Goal: Task Accomplishment & Management: Manage account settings

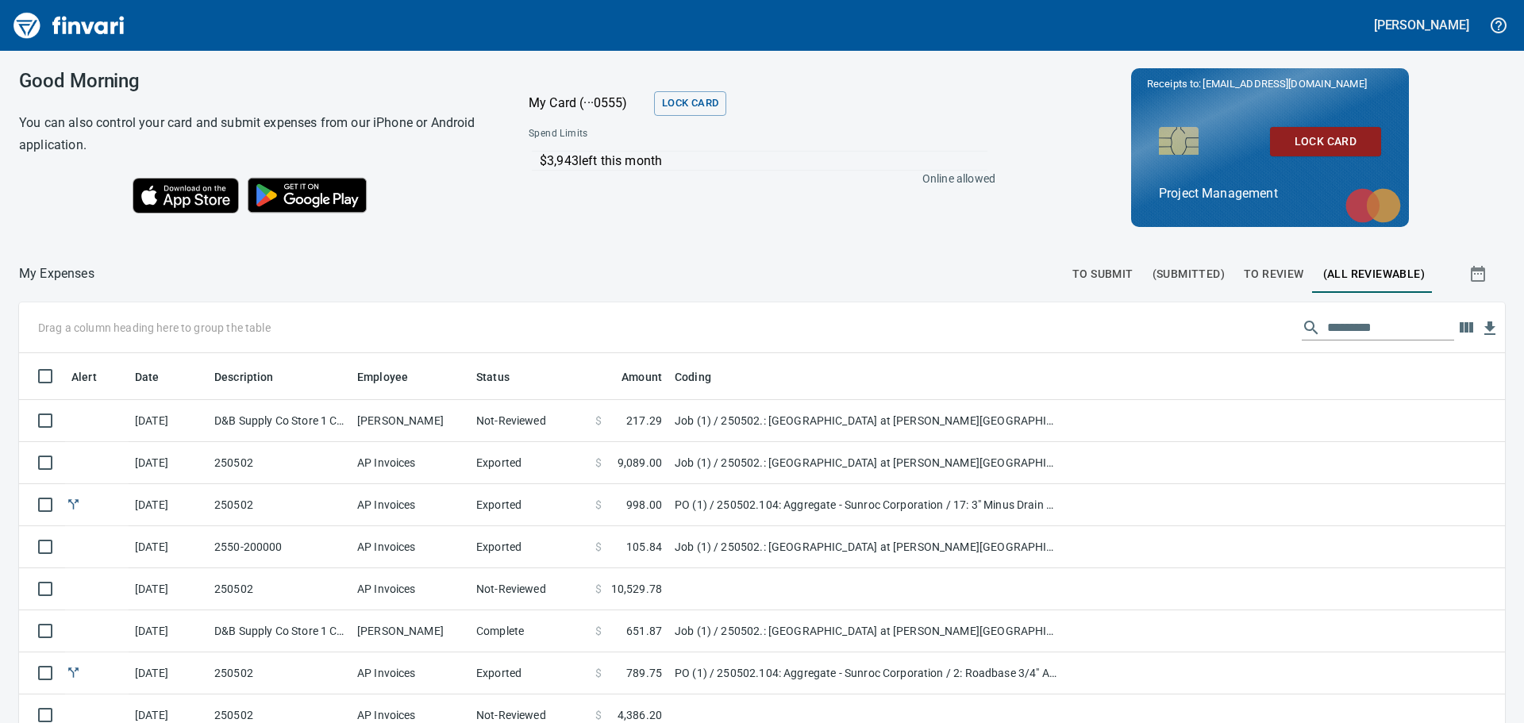
scroll to position [537, 1450]
click at [1254, 271] on span "To Review" at bounding box center [1274, 274] width 60 height 20
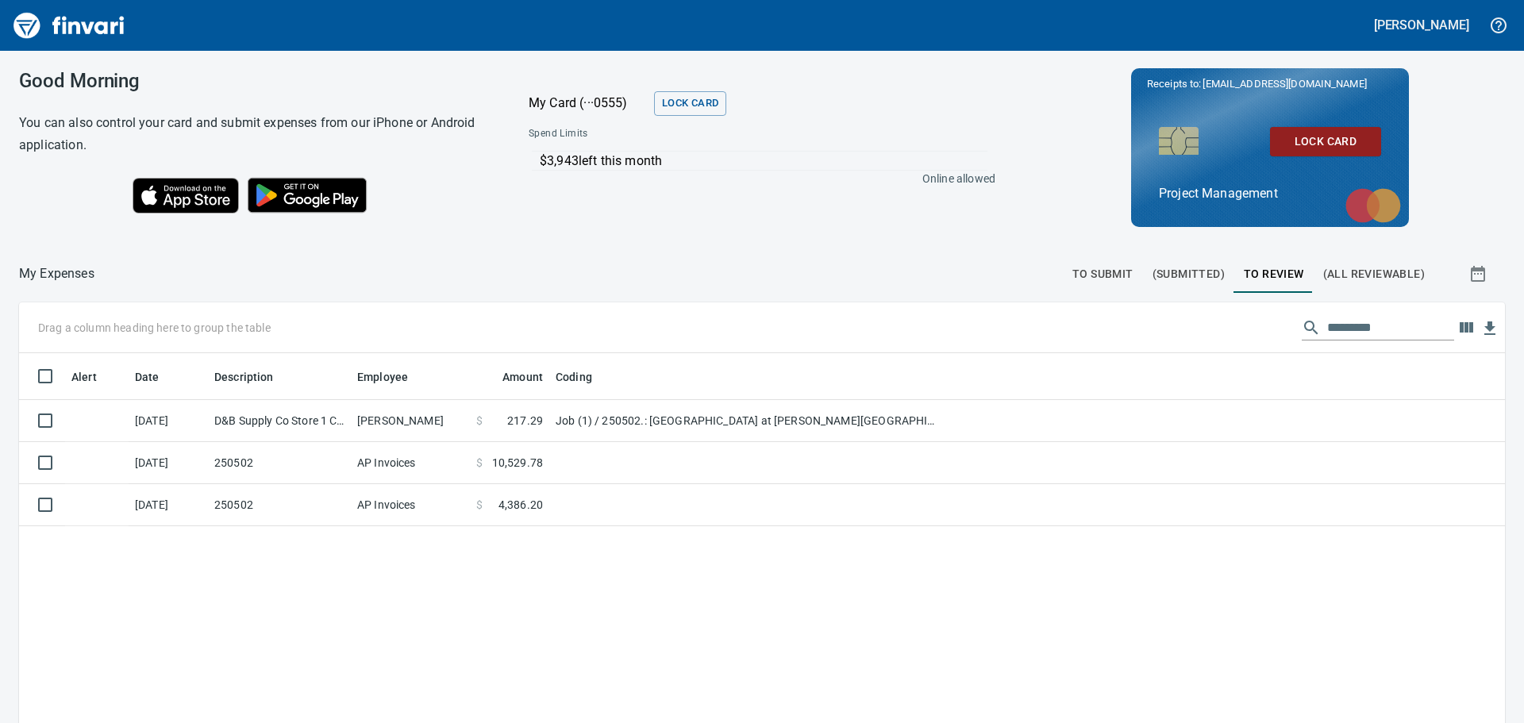
scroll to position [537, 1462]
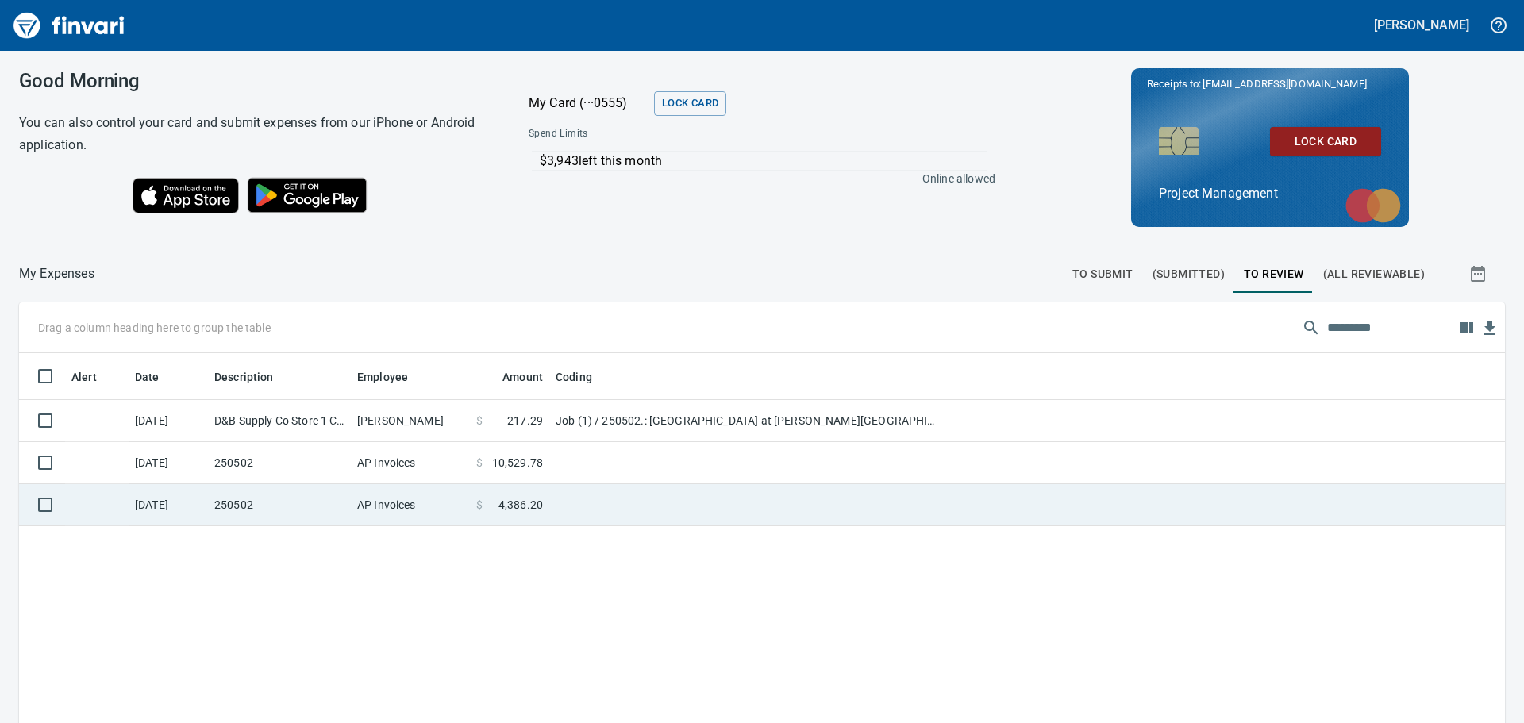
click at [307, 496] on td "250502" at bounding box center [279, 505] width 143 height 42
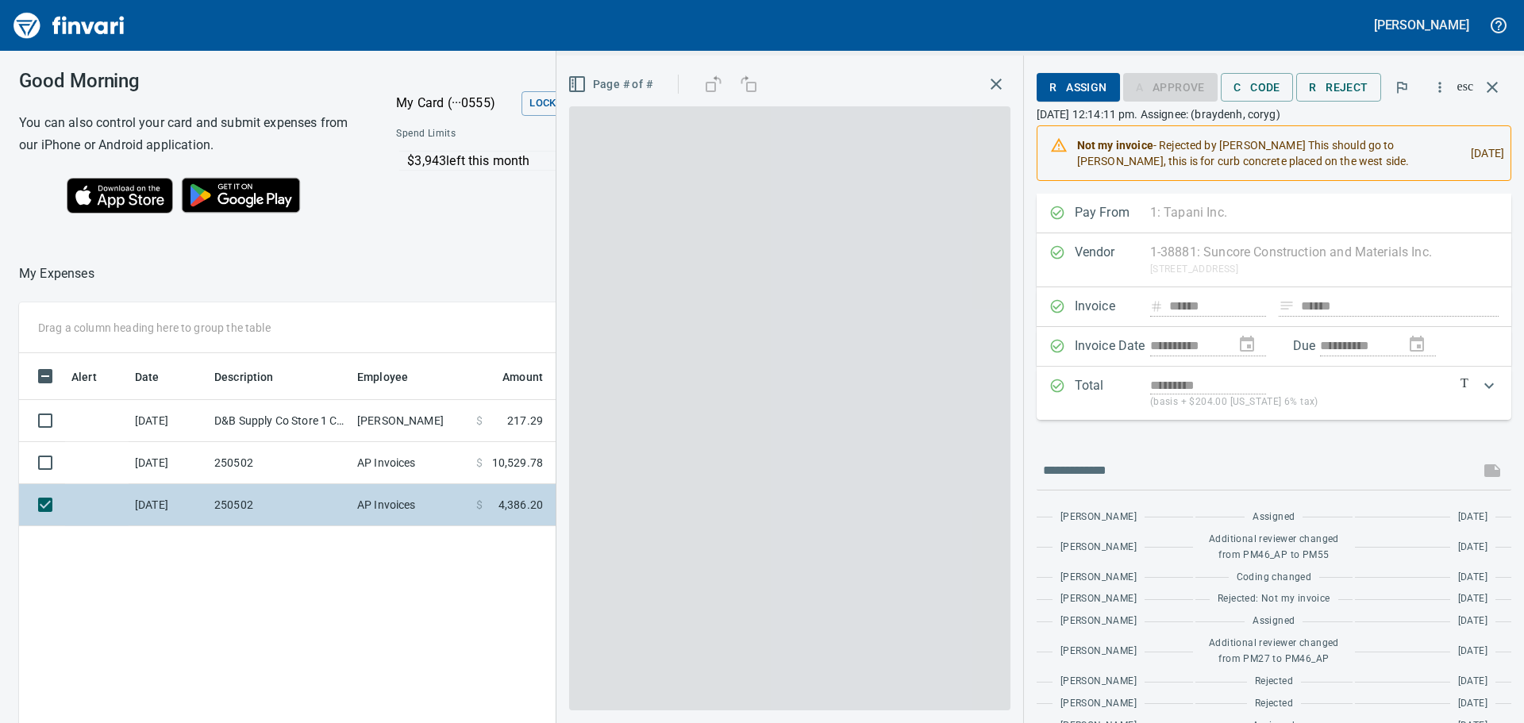
scroll to position [537, 1065]
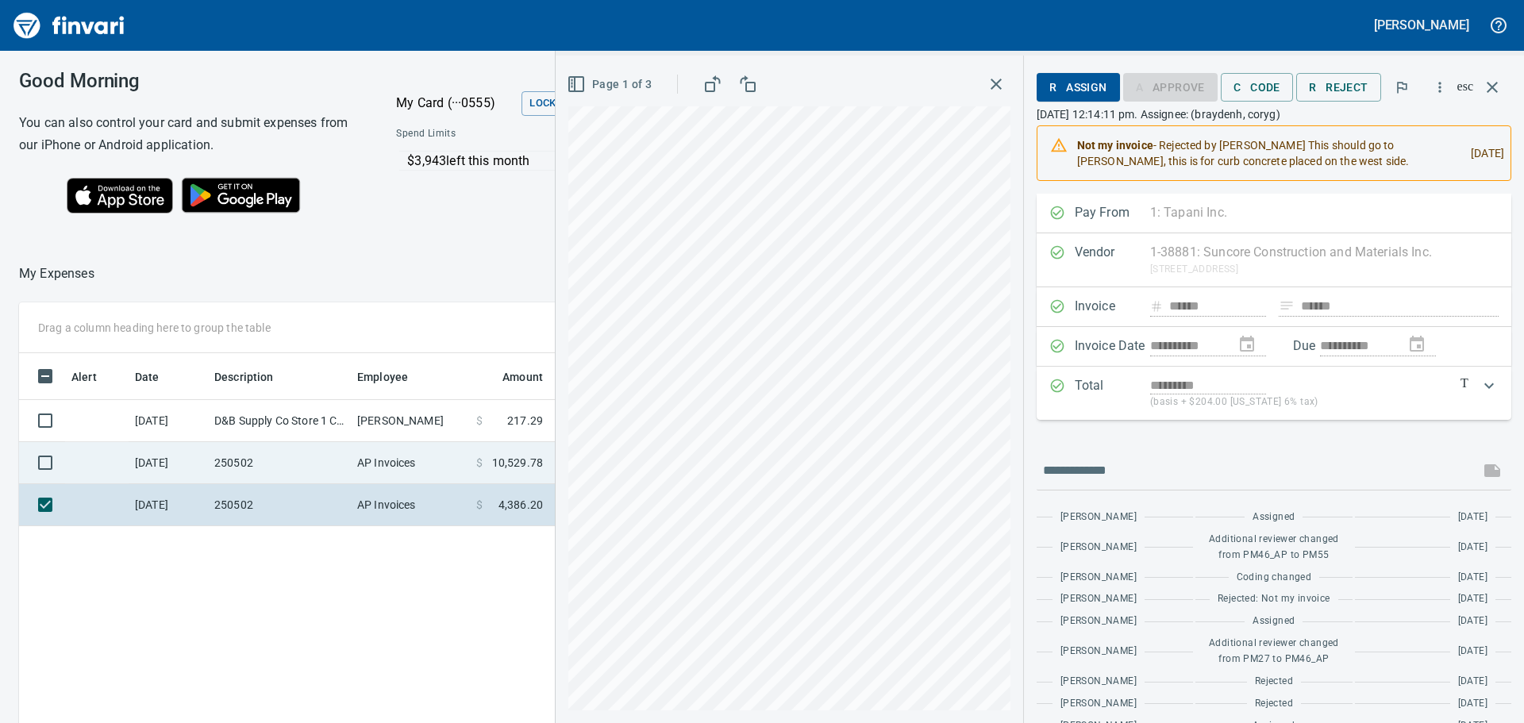
click at [302, 451] on td "250502" at bounding box center [279, 463] width 143 height 42
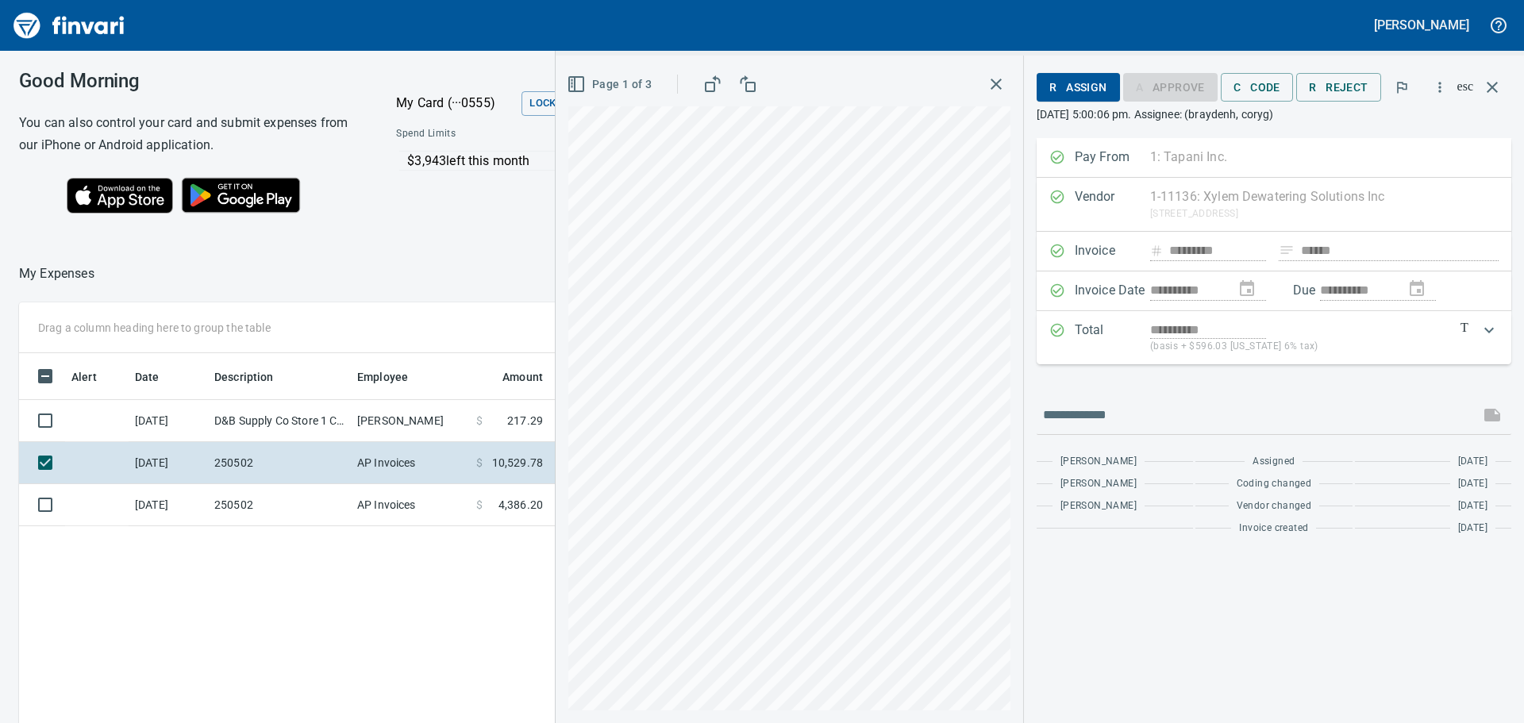
click at [307, 607] on div "Alert Date Description Employee Amount Coding [DATE] D&B Supply Co Store 1 Cald…" at bounding box center [563, 627] width 1089 height 549
click at [987, 83] on icon "button" at bounding box center [996, 84] width 19 height 19
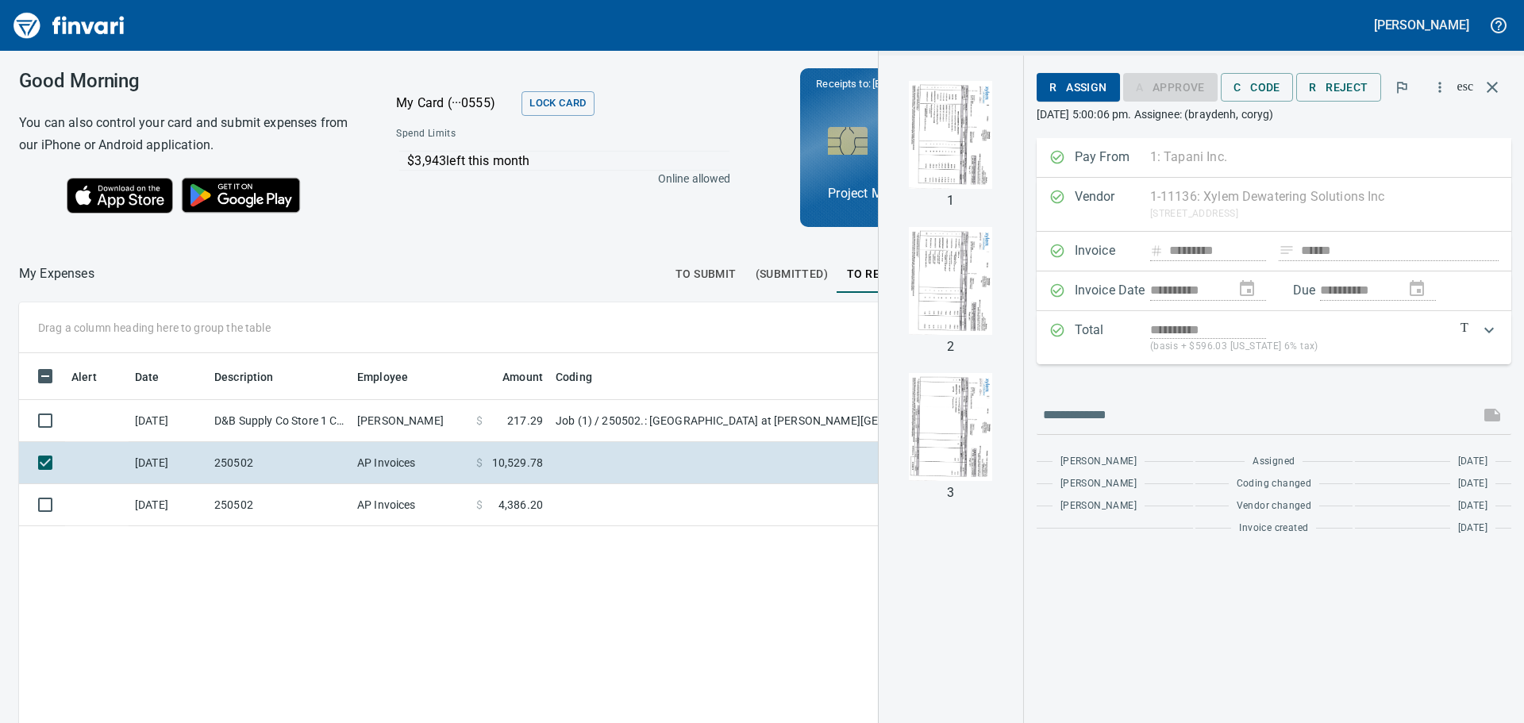
scroll to position [537, 1065]
click at [897, 144] on img "button" at bounding box center [951, 135] width 108 height 108
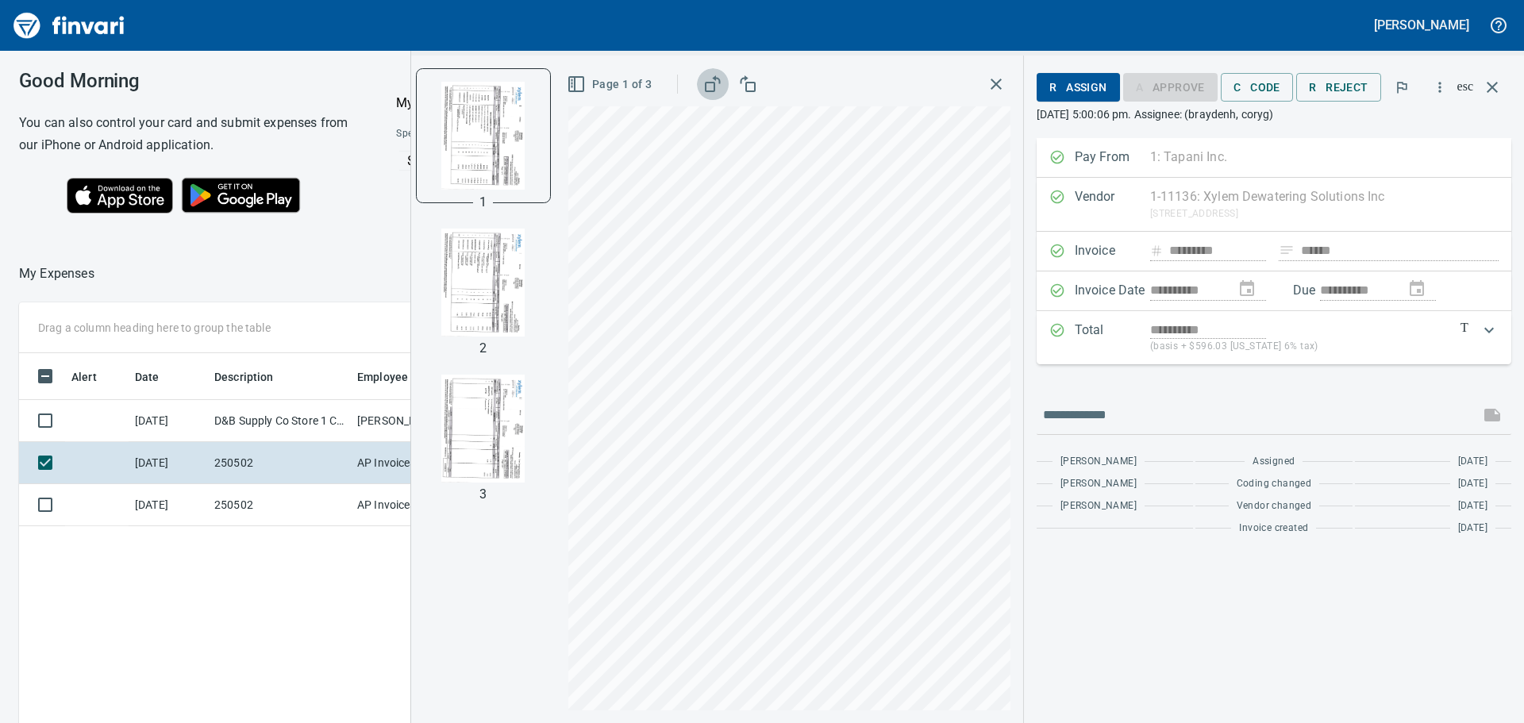
click at [706, 83] on rect "button" at bounding box center [710, 87] width 9 height 9
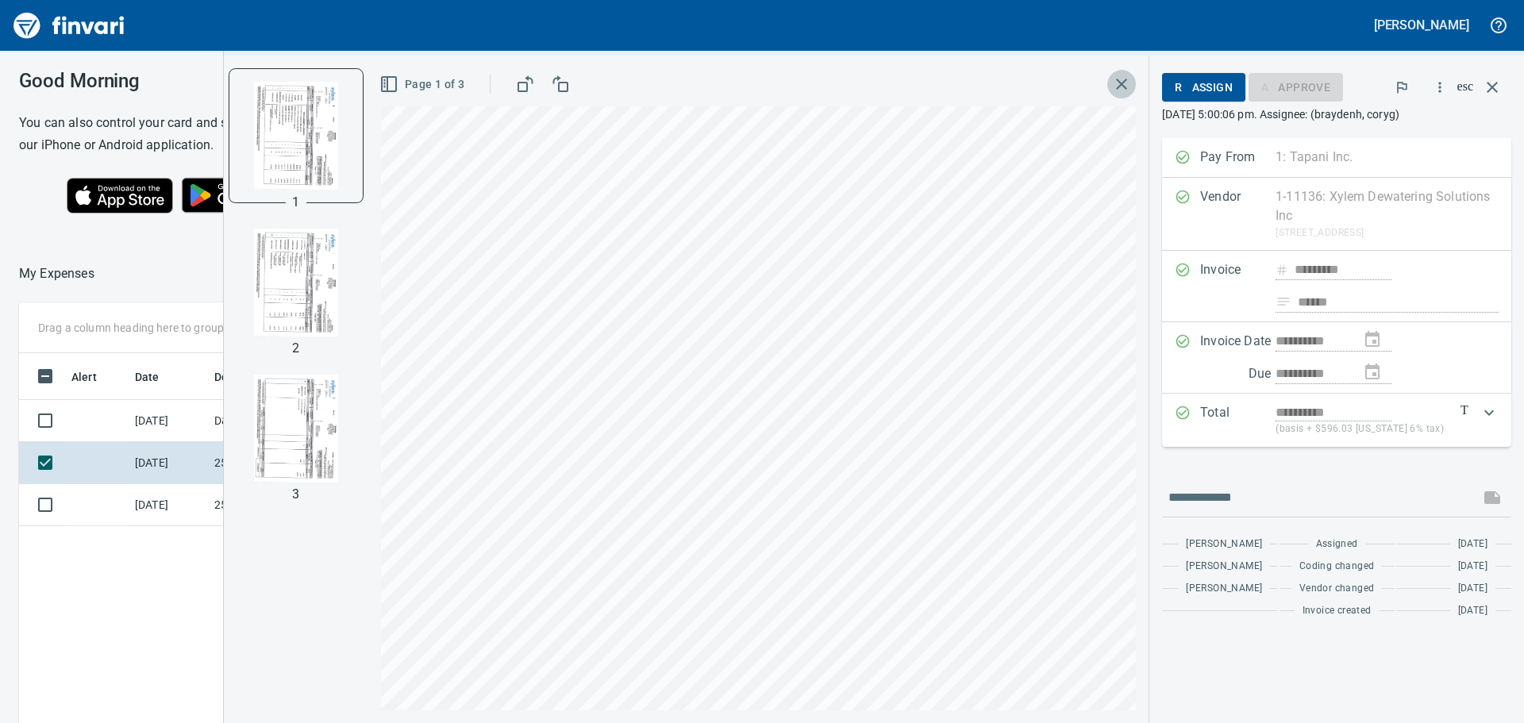
click at [1119, 82] on icon "button" at bounding box center [1121, 84] width 11 height 11
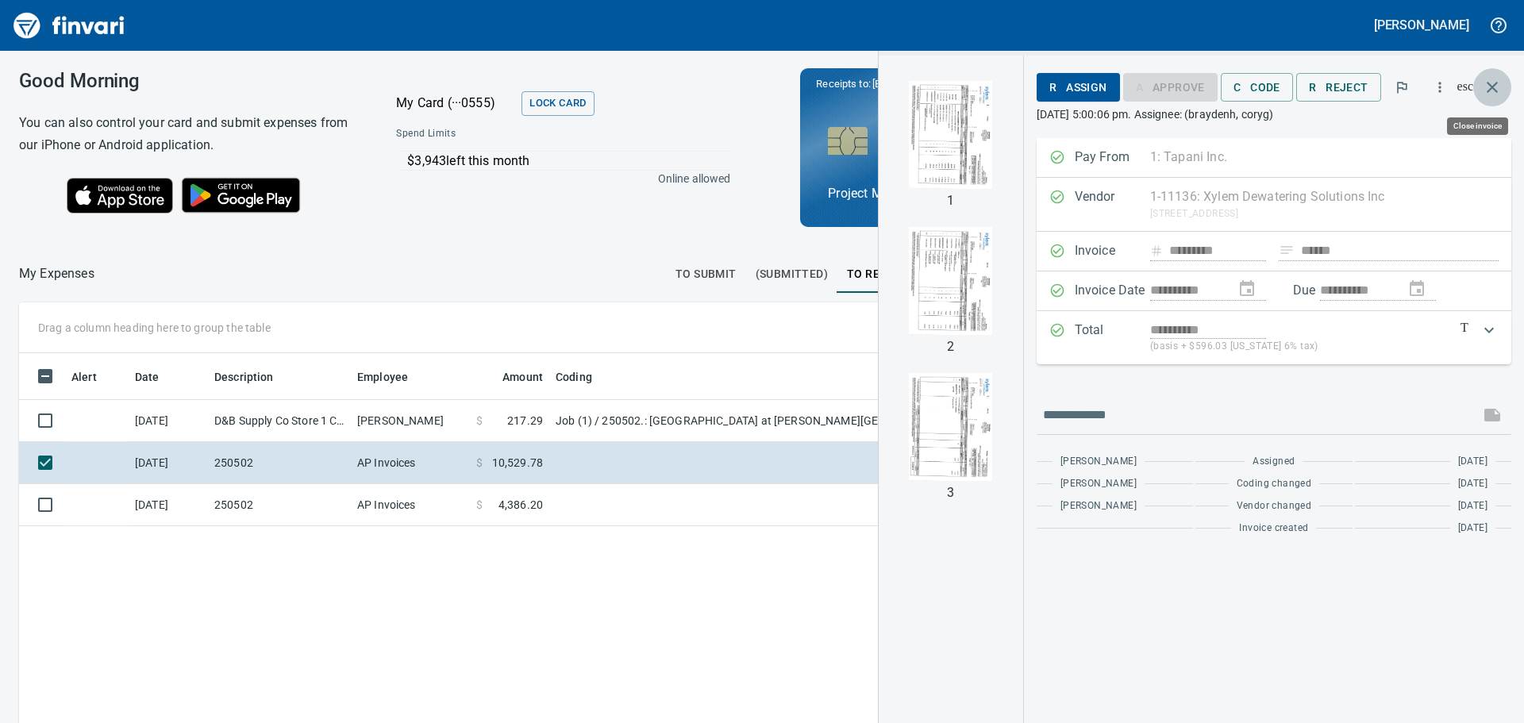
click at [1493, 84] on icon "button" at bounding box center [1492, 87] width 19 height 19
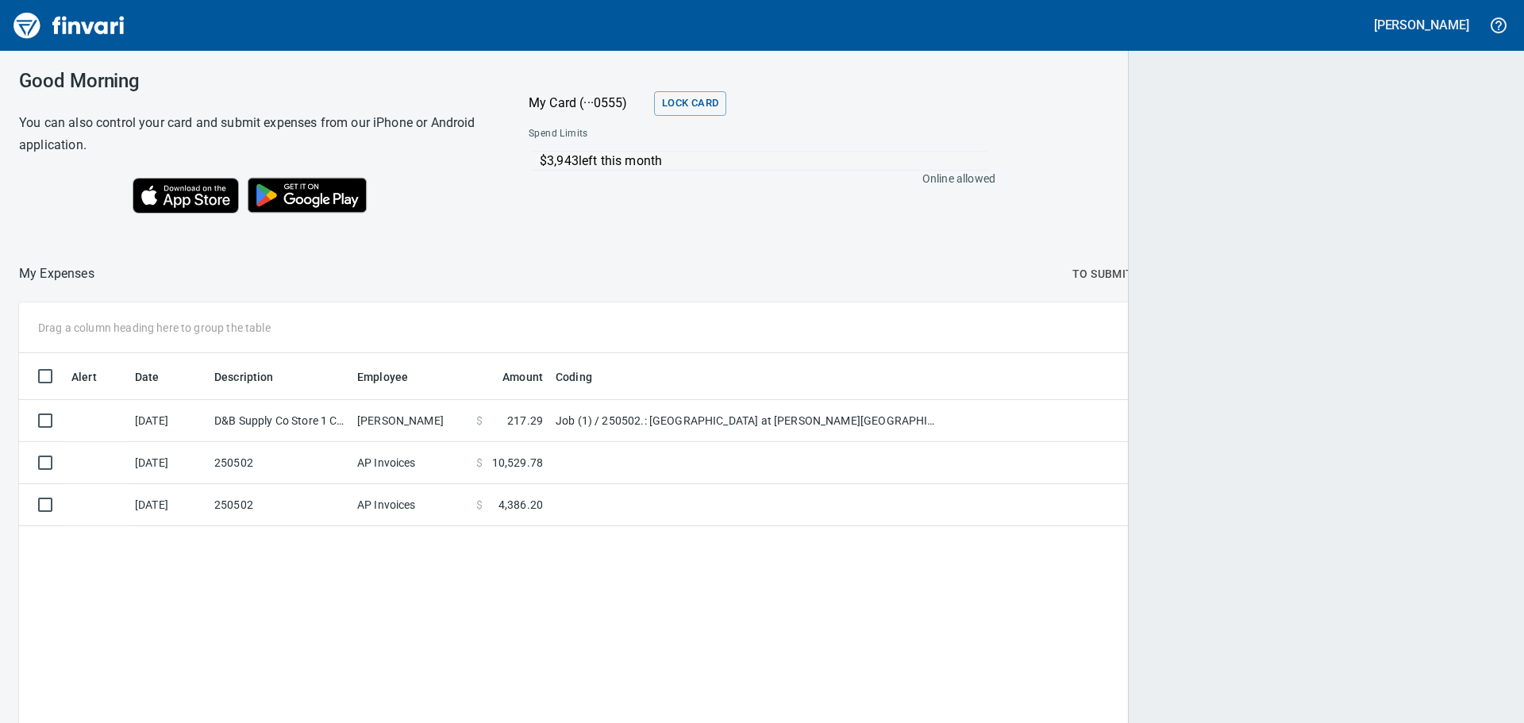
scroll to position [537, 1459]
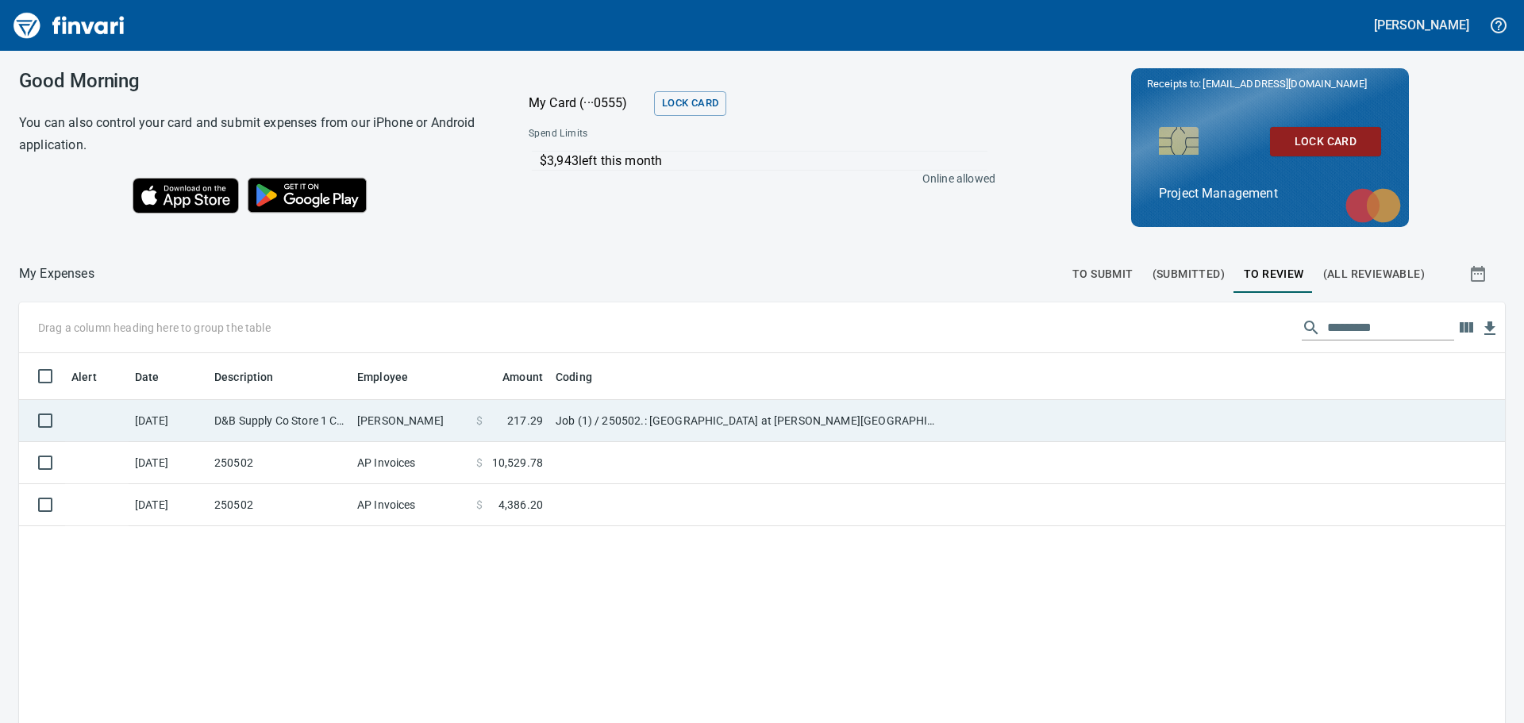
click at [448, 416] on td "[PERSON_NAME]" at bounding box center [410, 421] width 119 height 42
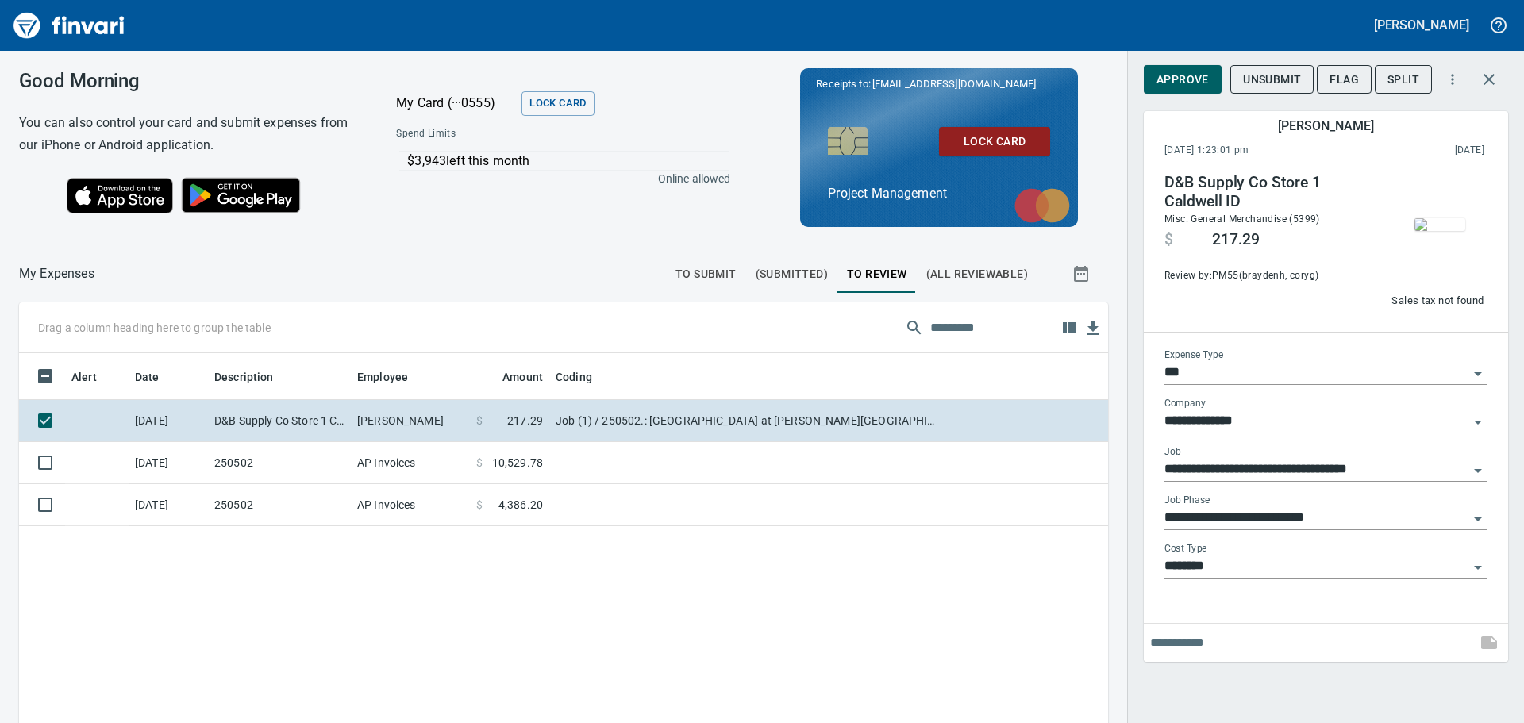
scroll to position [537, 1065]
click at [1188, 75] on span "Approve" at bounding box center [1183, 80] width 52 height 20
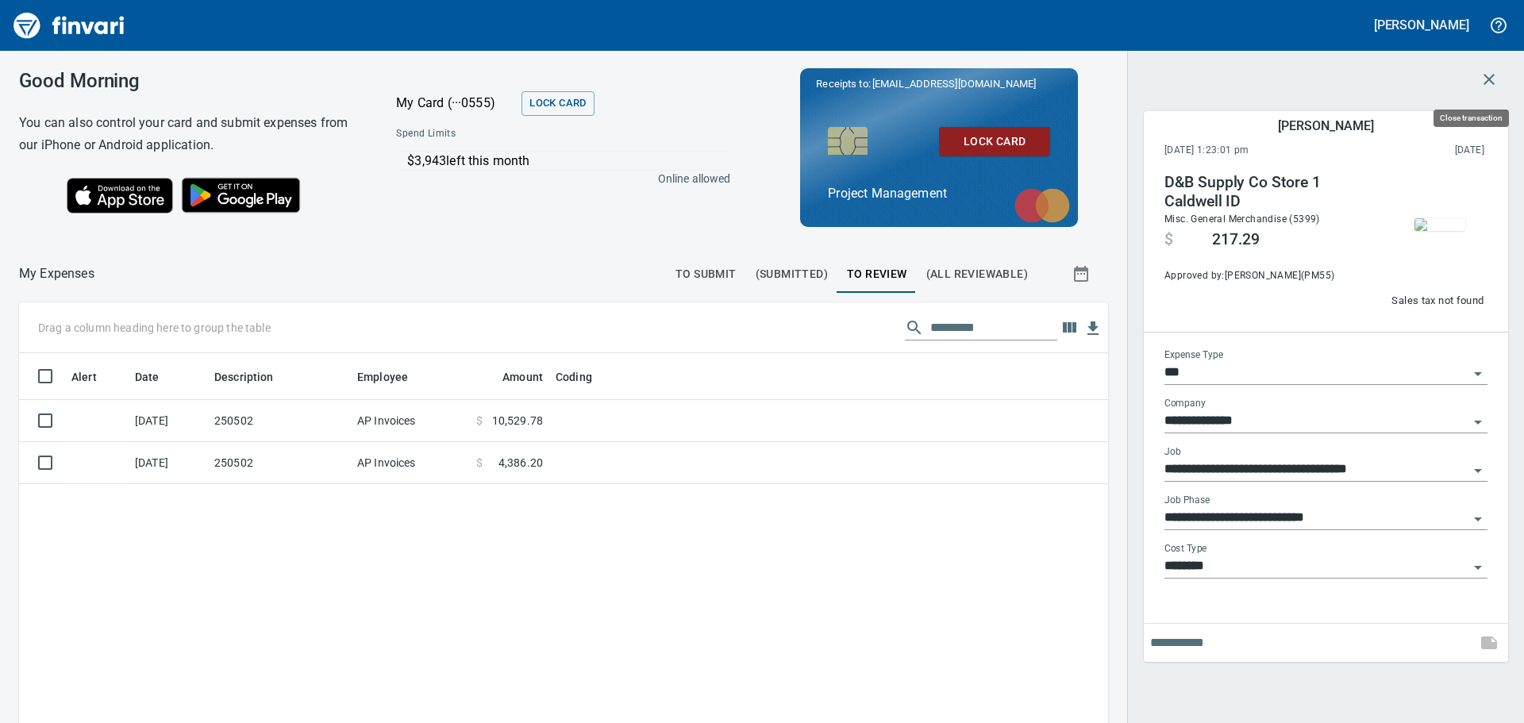
click at [1490, 75] on icon "button" at bounding box center [1489, 79] width 19 height 19
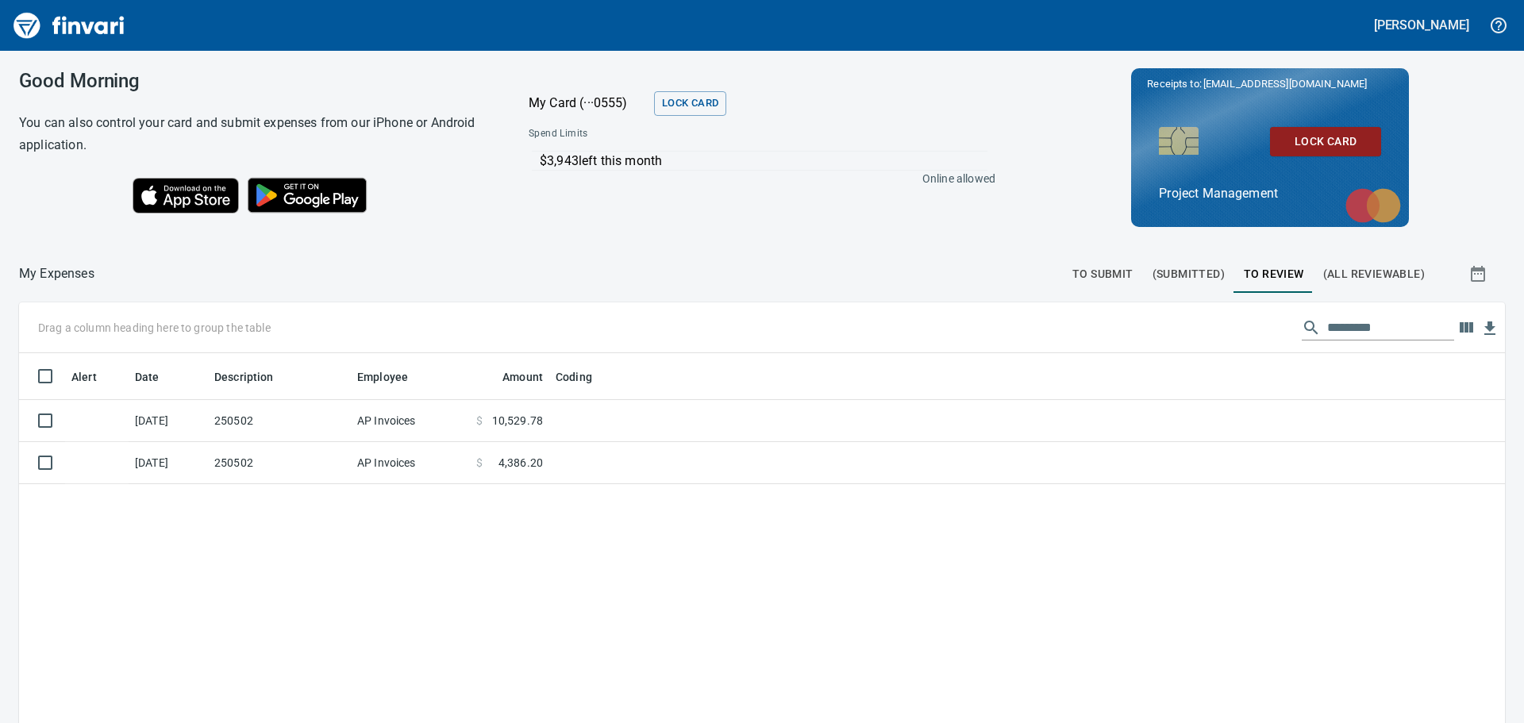
scroll to position [537, 1459]
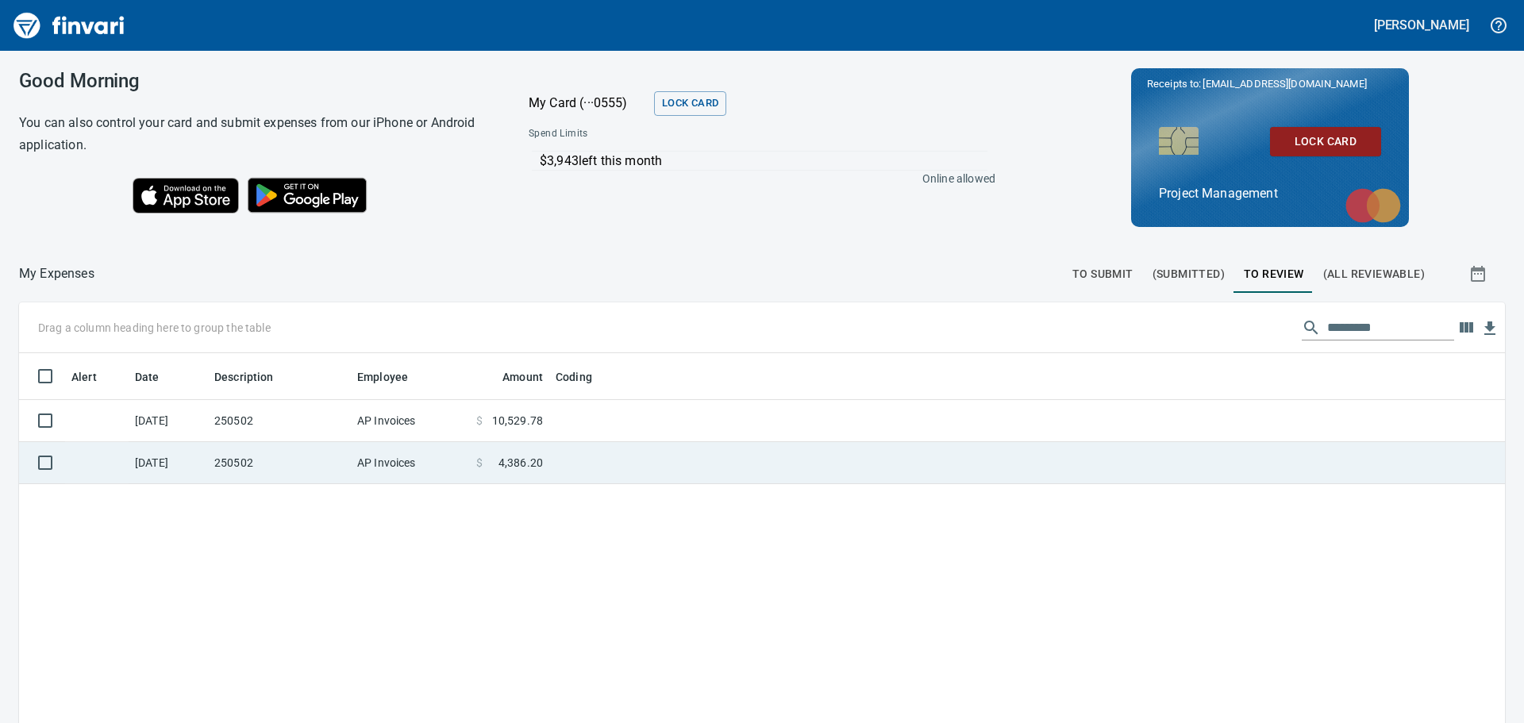
click at [589, 453] on td at bounding box center [747, 463] width 397 height 42
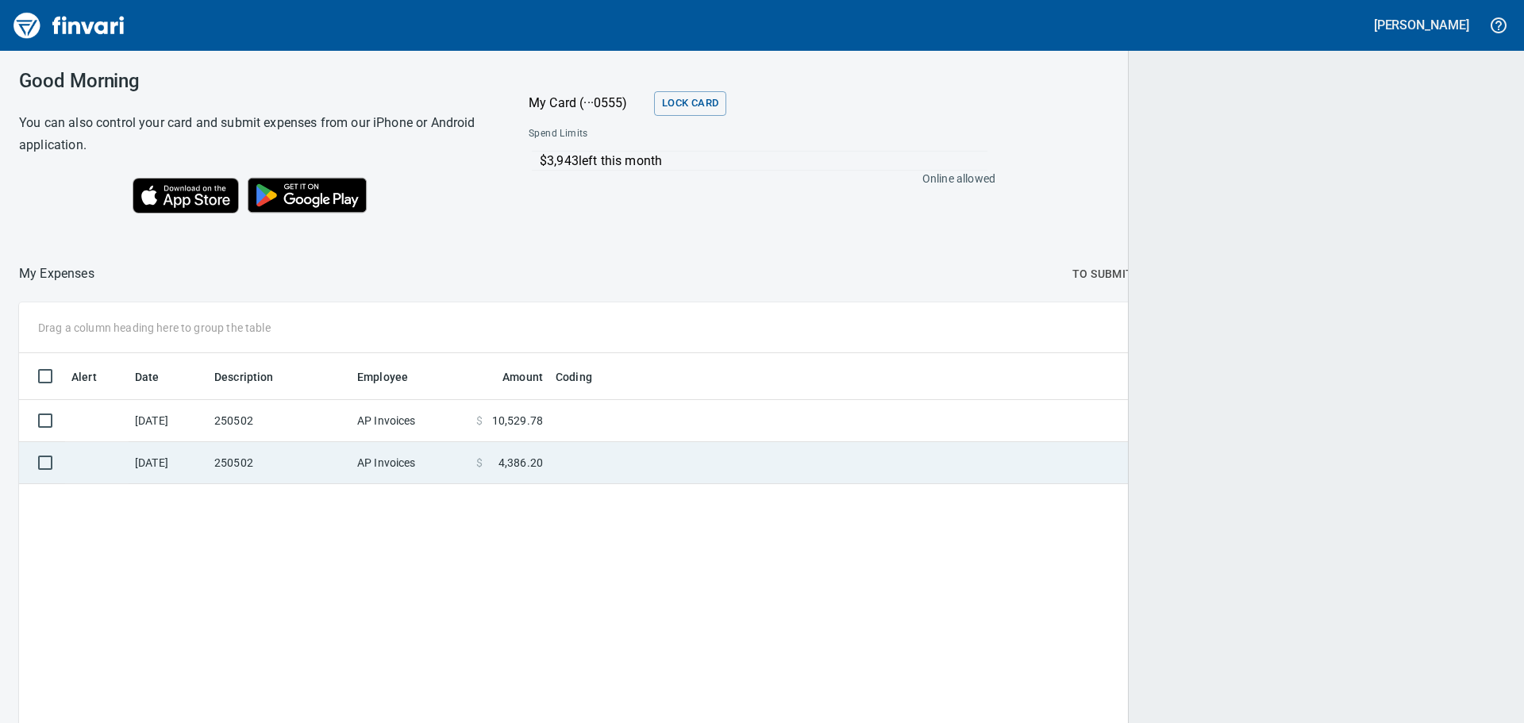
scroll to position [537, 1459]
